Goal: Transaction & Acquisition: Download file/media

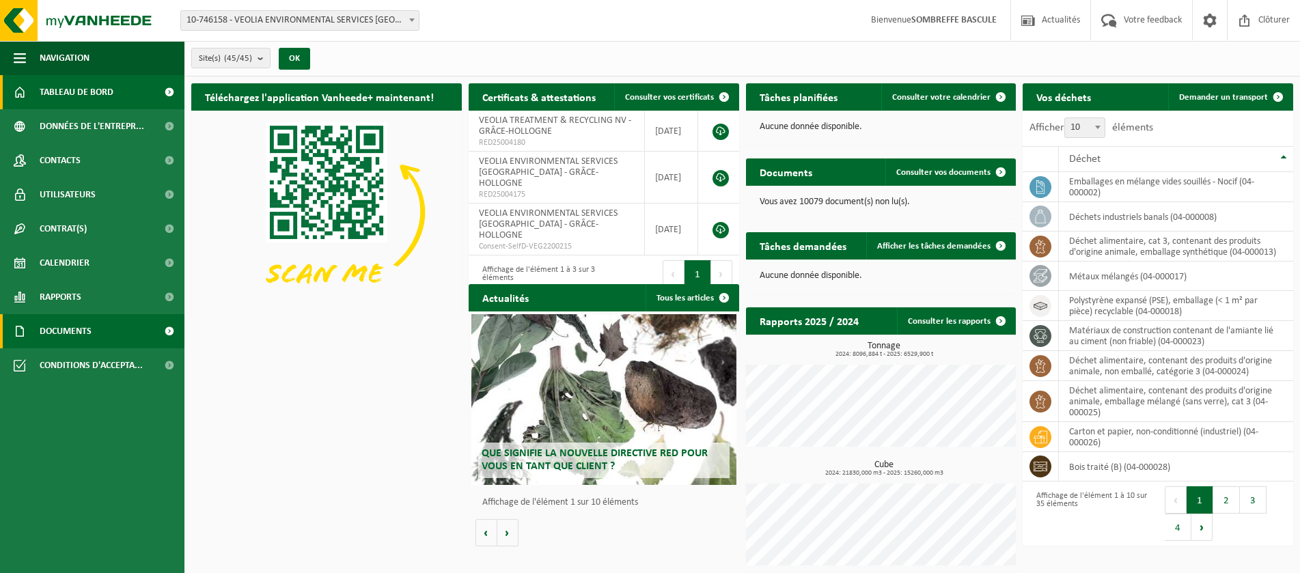
click at [58, 336] on span "Documents" at bounding box center [66, 331] width 52 height 34
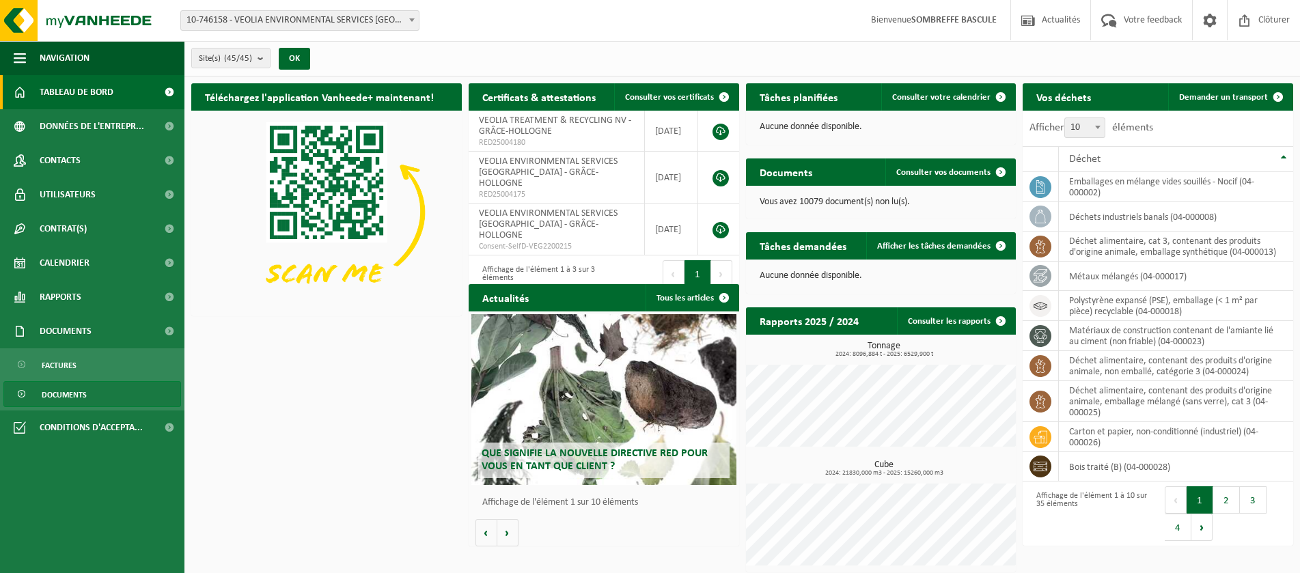
click at [64, 390] on span "Documents" at bounding box center [64, 395] width 45 height 26
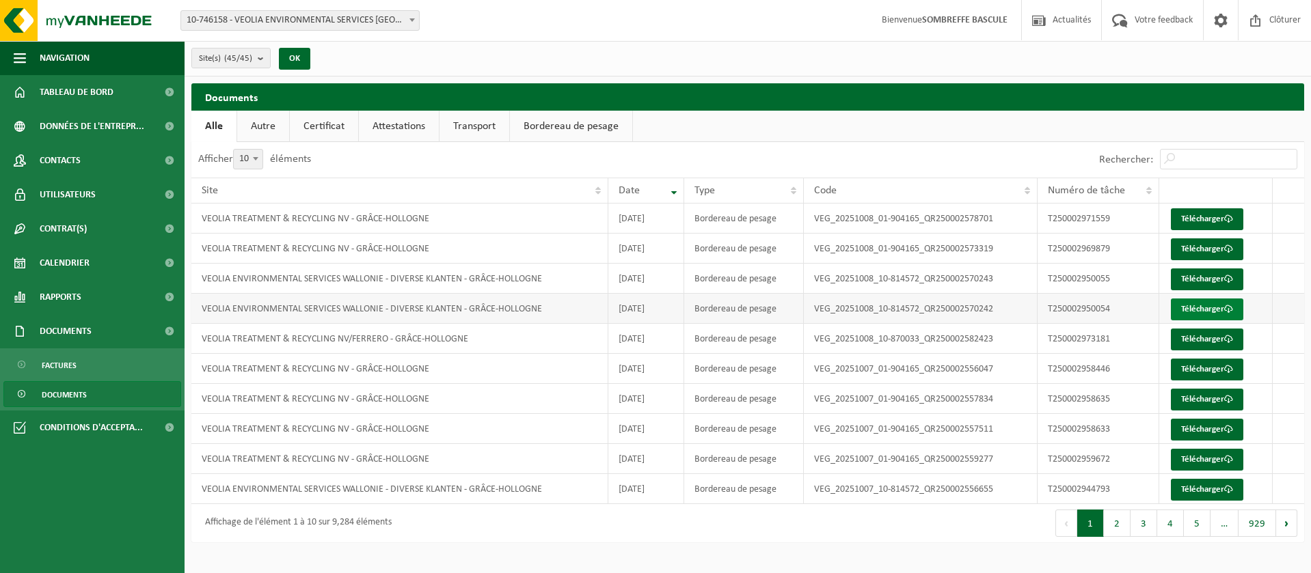
click at [1195, 305] on link "Télécharger" at bounding box center [1206, 310] width 72 height 22
click at [1190, 279] on link "Télécharger" at bounding box center [1206, 280] width 72 height 22
